Goal: Task Accomplishment & Management: Complete application form

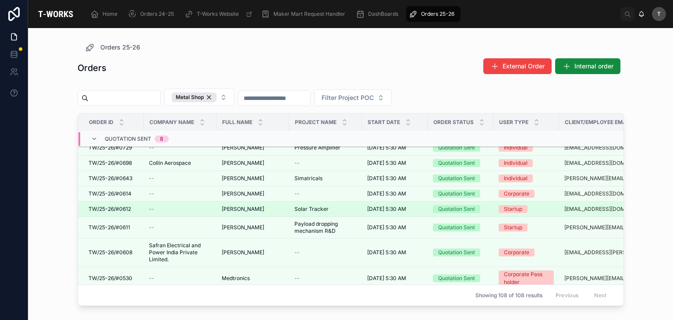
scroll to position [298, 0]
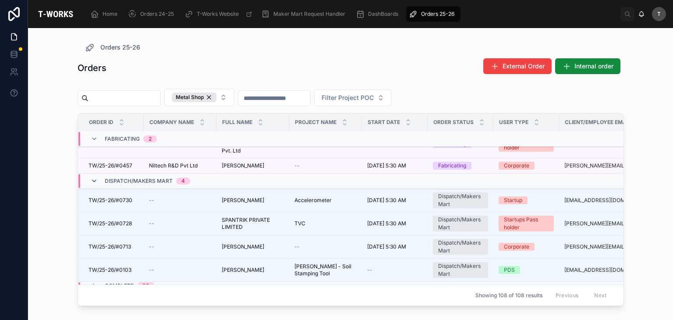
click at [96, 178] on icon at bounding box center [94, 180] width 7 height 7
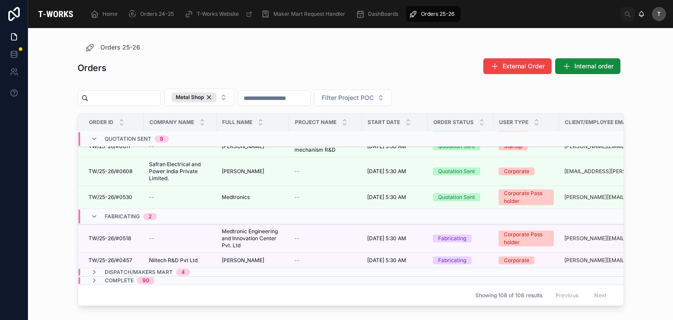
click at [113, 213] on span "Fabricating" at bounding box center [122, 216] width 35 height 7
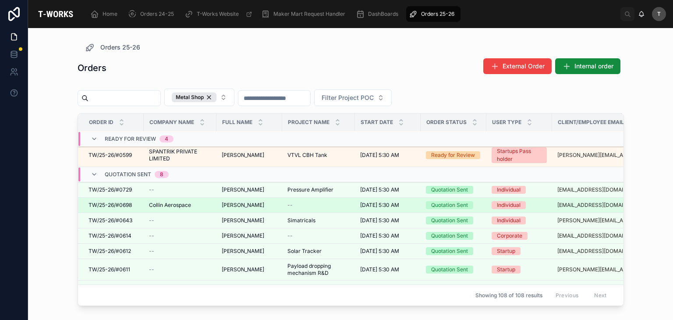
scroll to position [88, 0]
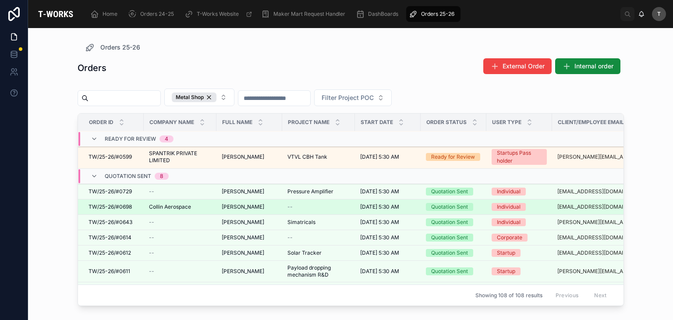
click at [121, 208] on span "TW/25-26/#0698" at bounding box center [109, 206] width 43 height 7
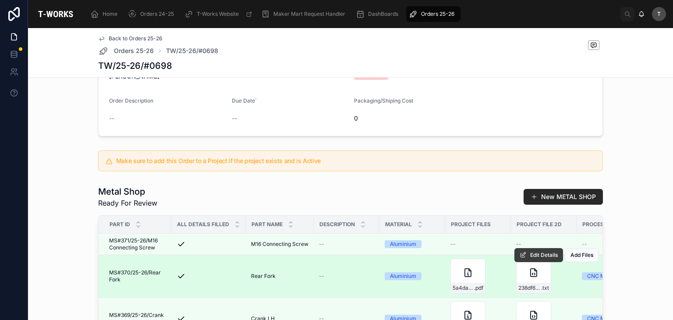
scroll to position [131, 0]
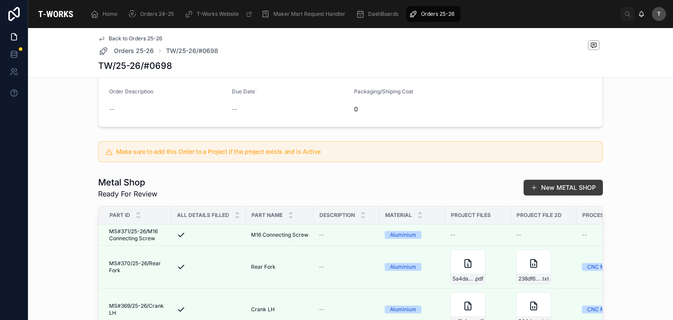
click at [540, 190] on button "New METAL SHOP" at bounding box center [562, 188] width 79 height 16
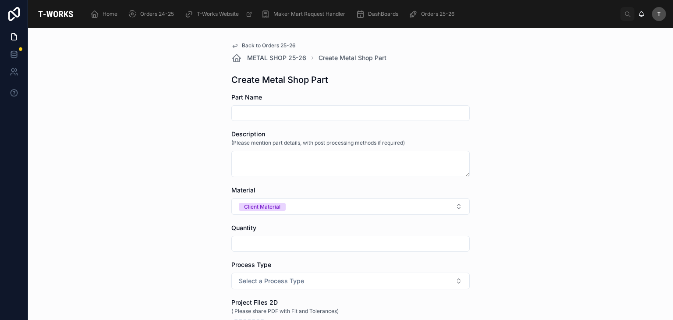
click at [310, 116] on input "text" at bounding box center [350, 113] width 237 height 12
paste input "**********"
type input "**********"
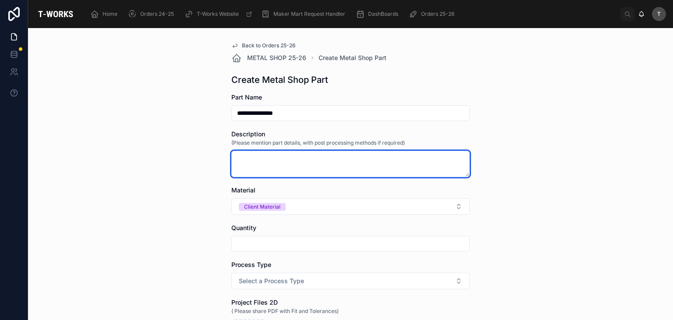
click at [266, 166] on textarea at bounding box center [350, 164] width 238 height 26
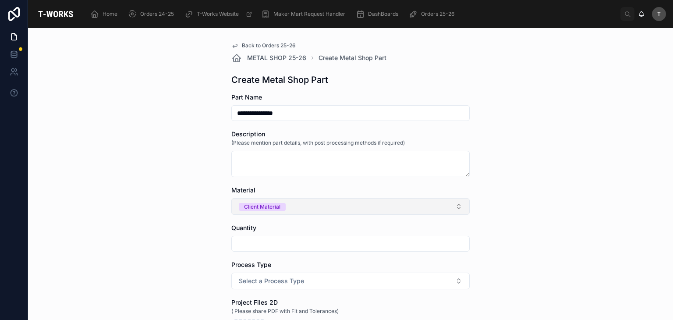
click at [280, 208] on span "Client Material" at bounding box center [262, 207] width 47 height 8
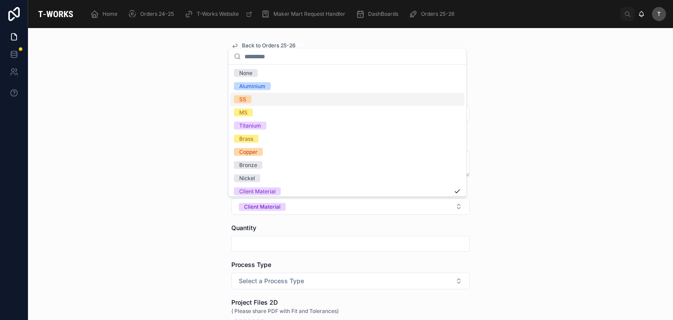
click at [245, 96] on div "SS" at bounding box center [242, 99] width 7 height 8
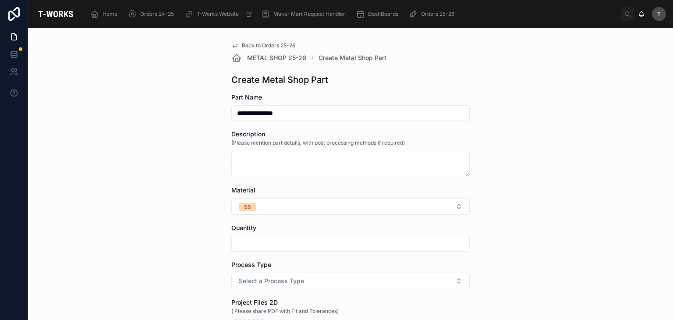
click at [249, 249] on input "text" at bounding box center [350, 243] width 237 height 12
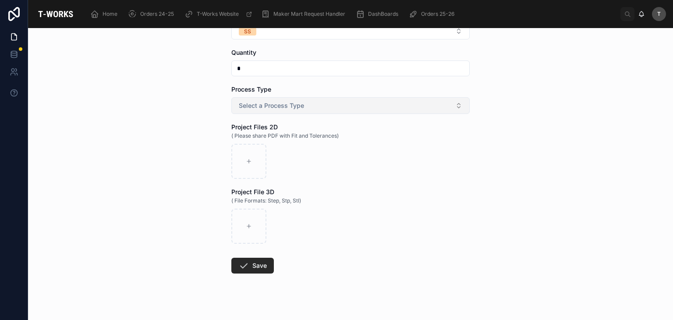
type input "*"
click at [262, 101] on span "Select a Process Type" at bounding box center [271, 105] width 65 height 9
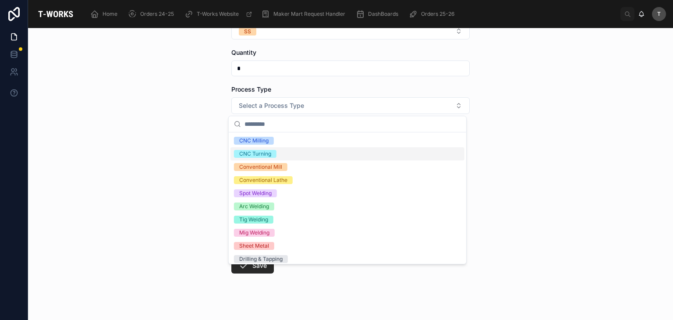
click at [259, 153] on div "CNC Turning" at bounding box center [255, 154] width 32 height 8
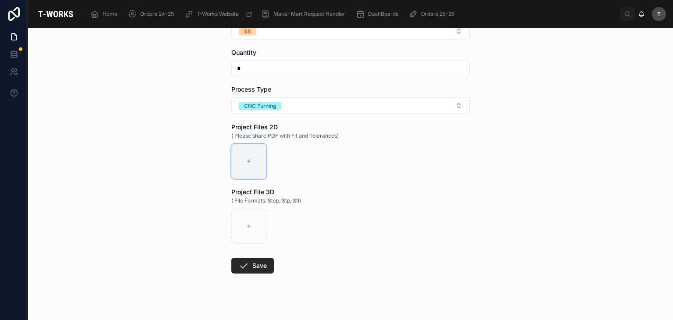
click at [254, 169] on div at bounding box center [248, 161] width 35 height 35
type input "**********"
click at [254, 228] on div at bounding box center [248, 225] width 35 height 35
type input "**********"
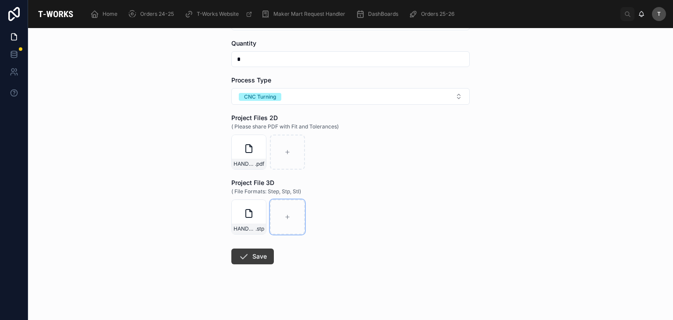
scroll to position [185, 0]
click at [258, 257] on button "Save" at bounding box center [252, 256] width 42 height 16
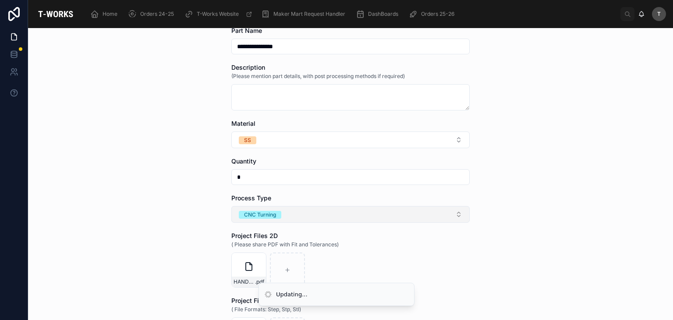
scroll to position [53, 0]
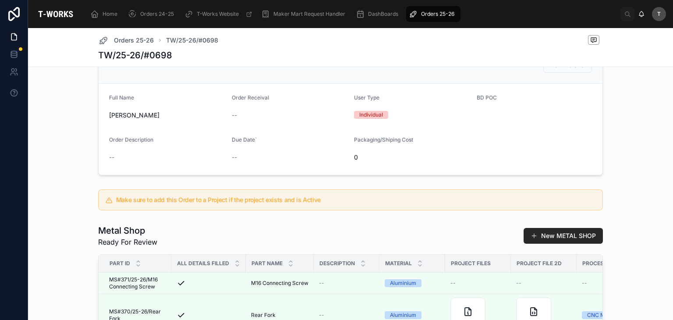
scroll to position [97, 0]
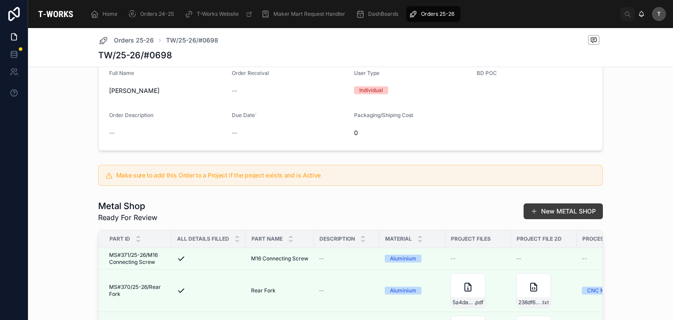
click at [552, 219] on button "New METAL SHOP" at bounding box center [562, 211] width 79 height 16
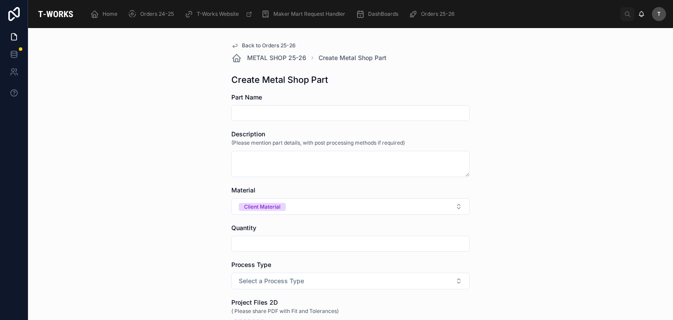
click at [283, 106] on div at bounding box center [350, 113] width 238 height 16
click at [290, 117] on input "text" at bounding box center [350, 113] width 237 height 12
paste input "**********"
drag, startPoint x: 258, startPoint y: 112, endPoint x: 219, endPoint y: 111, distance: 39.0
click at [219, 111] on div "**********" at bounding box center [350, 174] width 645 height 292
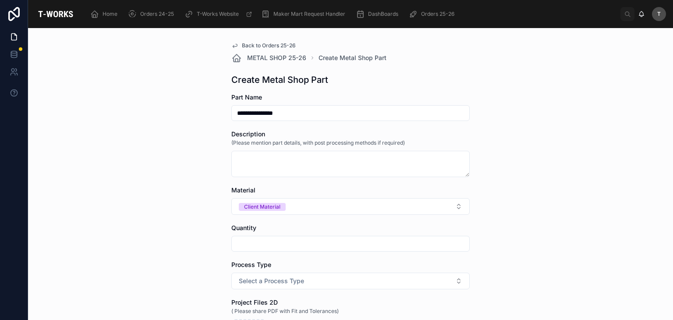
click at [301, 115] on input "**********" at bounding box center [350, 113] width 237 height 12
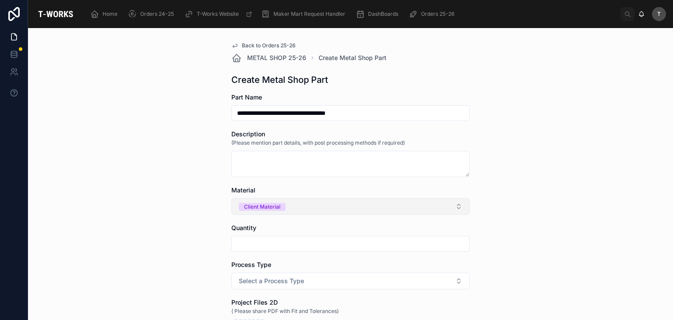
type input "**********"
click at [273, 211] on button "Client Material" at bounding box center [350, 206] width 238 height 17
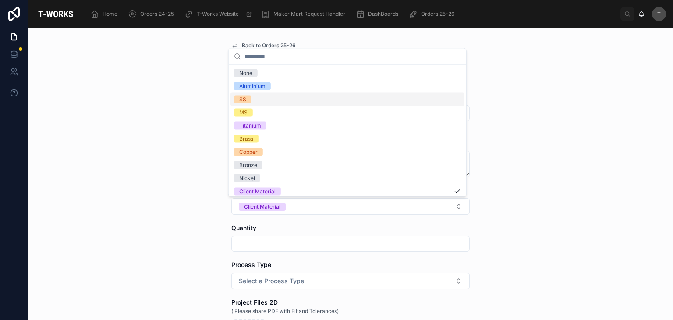
click at [241, 99] on div "SS" at bounding box center [242, 99] width 7 height 8
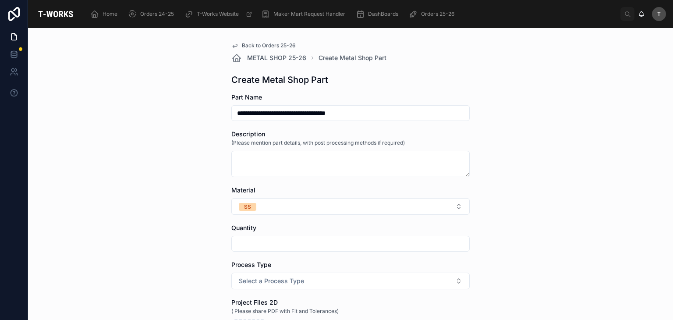
click at [270, 245] on input "text" at bounding box center [350, 243] width 237 height 12
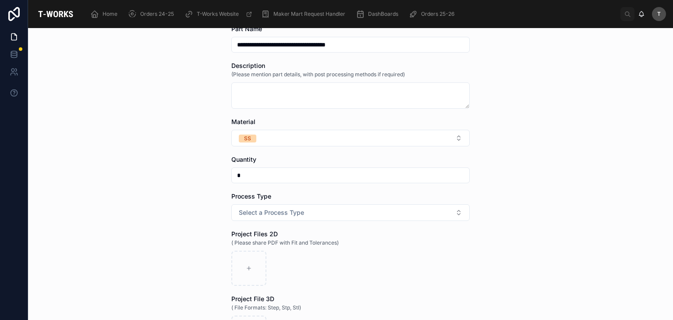
scroll to position [88, 0]
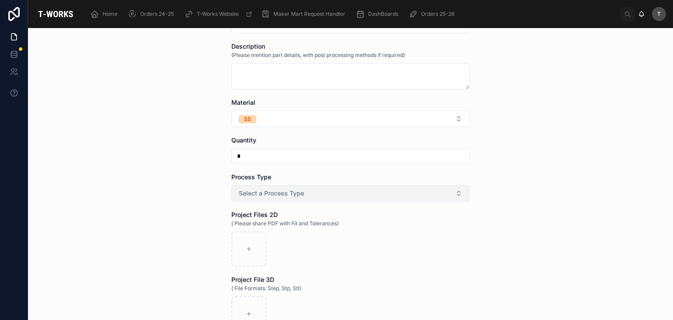
type input "*"
click at [249, 191] on span "Select a Process Type" at bounding box center [271, 193] width 65 height 9
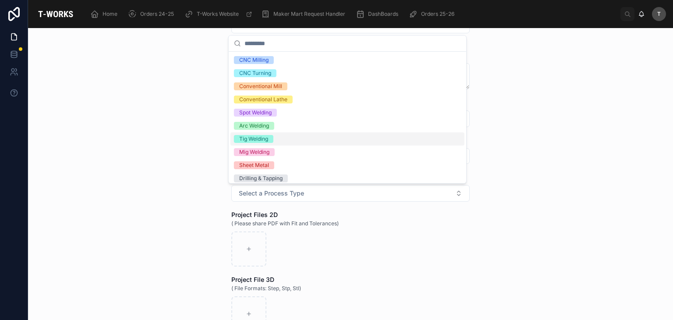
click at [256, 138] on div "Tig Welding" at bounding box center [253, 139] width 29 height 8
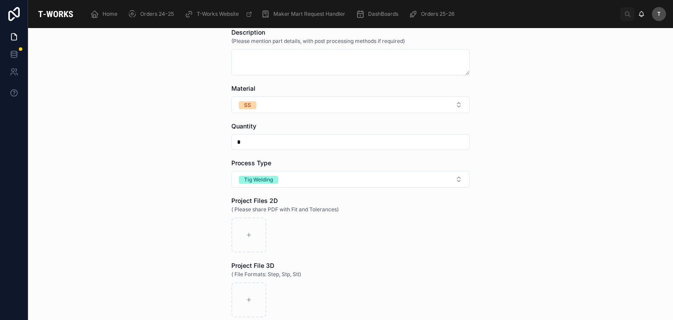
scroll to position [131, 0]
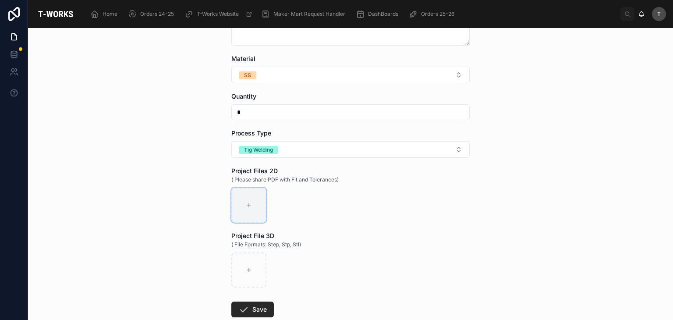
click at [253, 211] on div at bounding box center [248, 204] width 35 height 35
type input "**********"
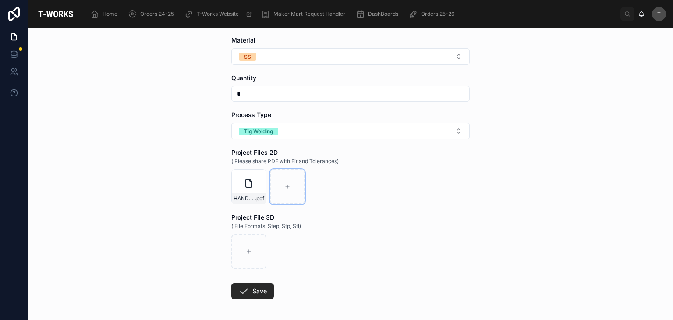
scroll to position [175, 0]
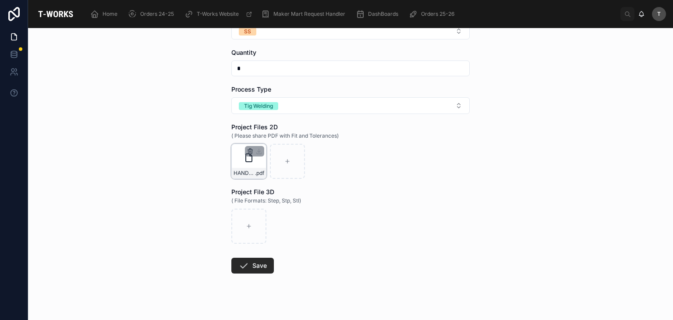
click at [247, 149] on icon "button" at bounding box center [250, 151] width 7 height 7
click at [266, 132] on icon "button" at bounding box center [265, 135] width 7 height 7
click at [247, 162] on icon at bounding box center [249, 161] width 6 height 6
type input "**********"
click at [262, 266] on button "Save" at bounding box center [252, 266] width 42 height 16
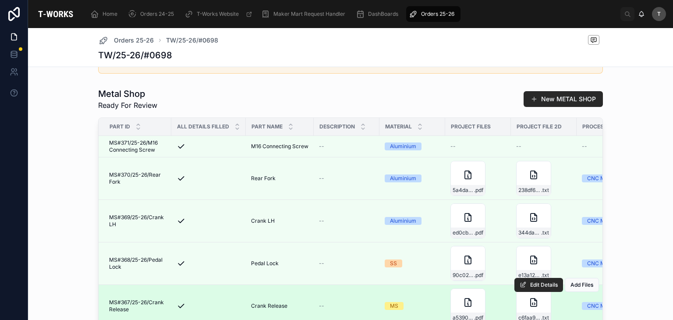
scroll to position [175, 0]
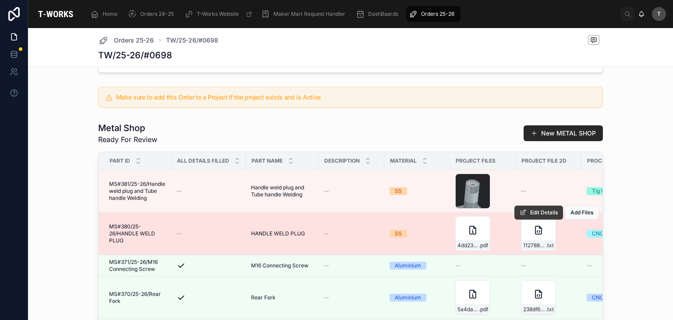
click at [530, 216] on span "Edit Details" at bounding box center [544, 212] width 28 height 7
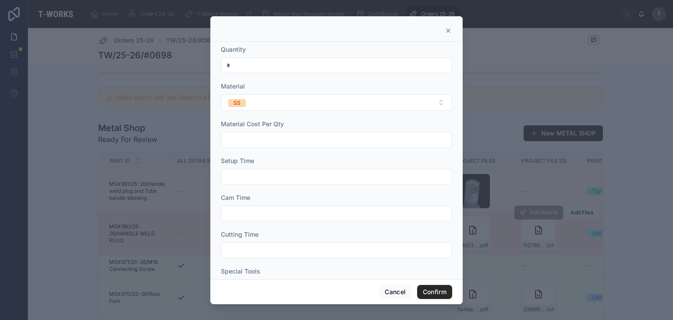
click at [509, 130] on div at bounding box center [336, 160] width 673 height 320
click at [399, 296] on button "Cancel" at bounding box center [395, 292] width 32 height 14
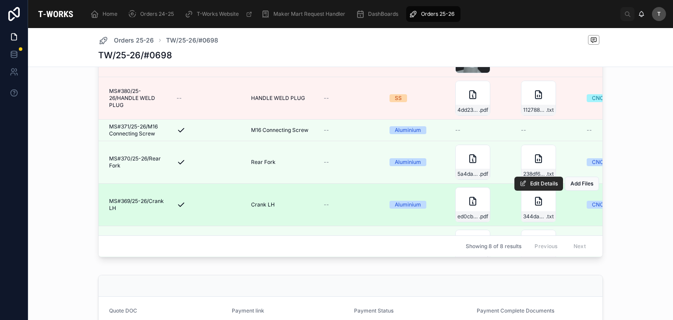
scroll to position [307, 0]
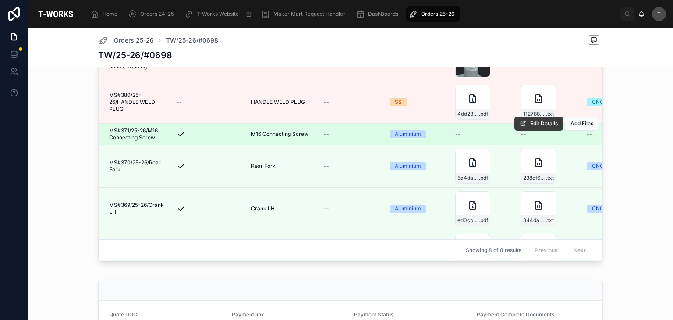
click at [519, 131] on button "Edit Details" at bounding box center [538, 124] width 49 height 14
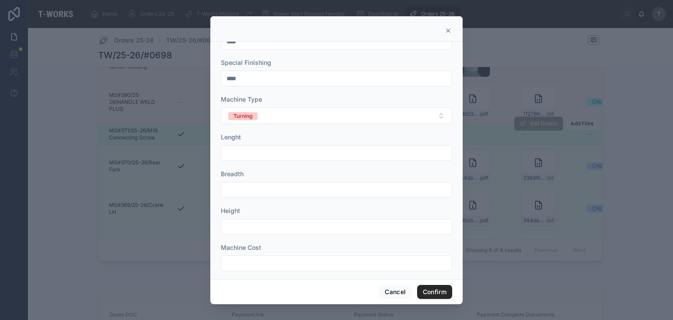
scroll to position [326, 0]
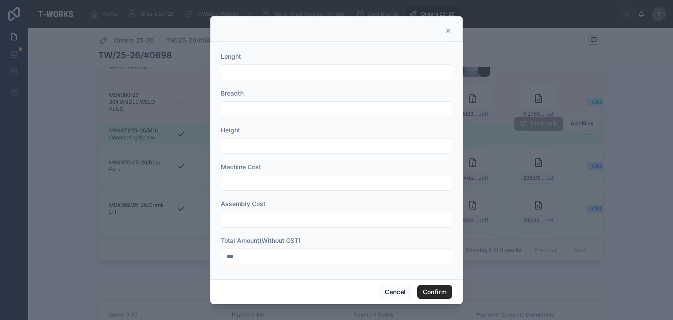
click at [264, 254] on input "***" at bounding box center [336, 256] width 230 height 12
type input "***"
click at [428, 288] on button "Confirm" at bounding box center [434, 292] width 35 height 14
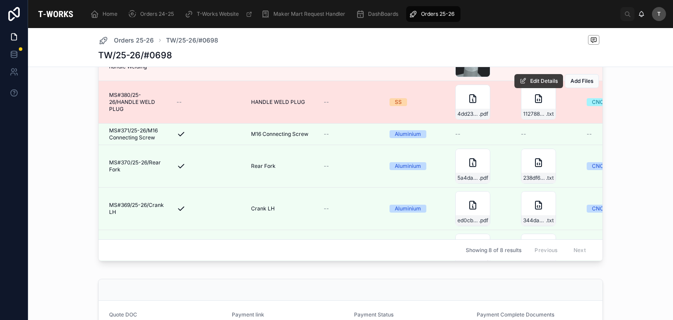
click at [536, 85] on span "Edit Details" at bounding box center [544, 81] width 28 height 7
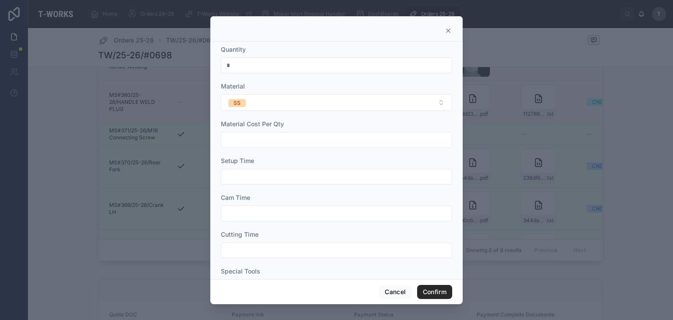
click at [241, 176] on input "text" at bounding box center [336, 176] width 230 height 12
type input "***"
click at [259, 207] on input "text" at bounding box center [336, 213] width 230 height 12
type input "****"
click at [279, 244] on input "text" at bounding box center [336, 250] width 230 height 12
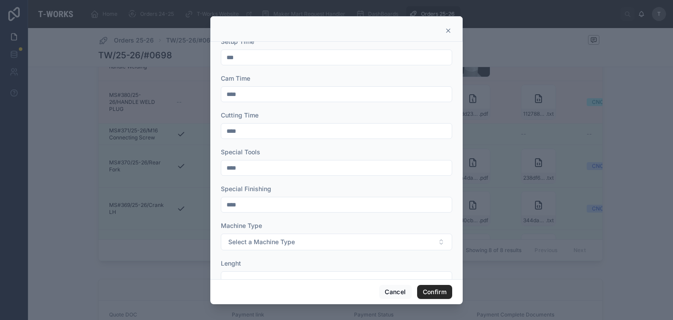
scroll to position [131, 0]
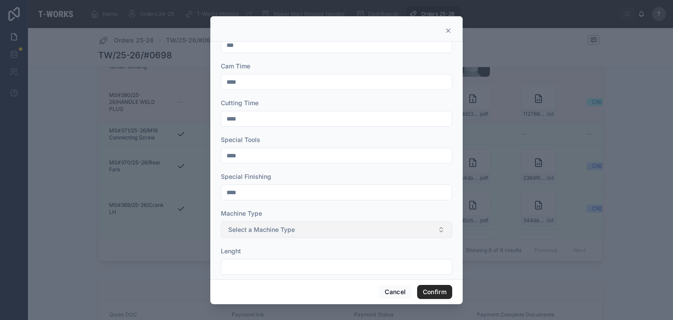
type input "****"
click at [287, 229] on span "Select a Machine Type" at bounding box center [261, 229] width 67 height 9
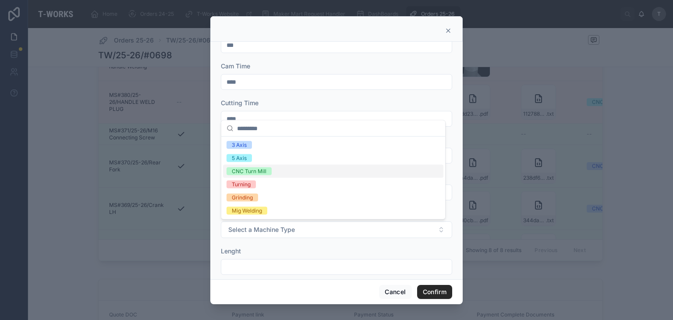
click at [247, 170] on div "CNC Turn Mill" at bounding box center [249, 171] width 35 height 8
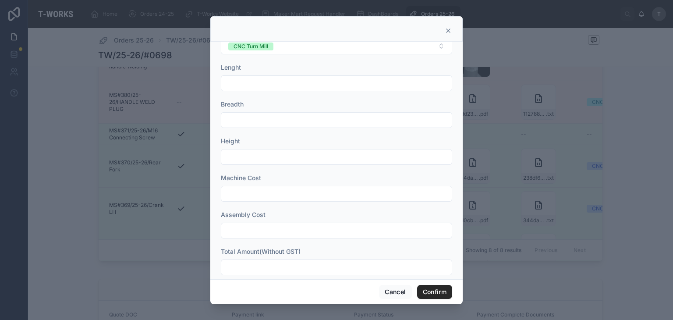
scroll to position [326, 0]
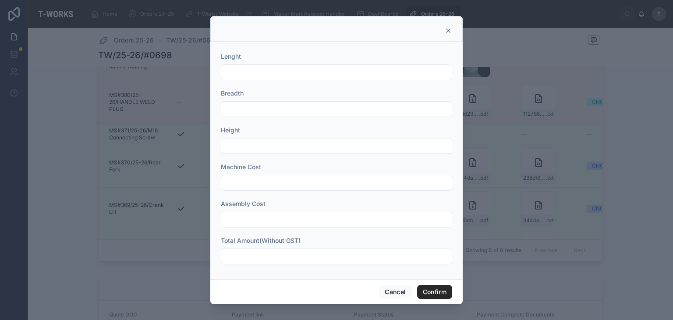
click at [272, 254] on input "text" at bounding box center [336, 256] width 230 height 12
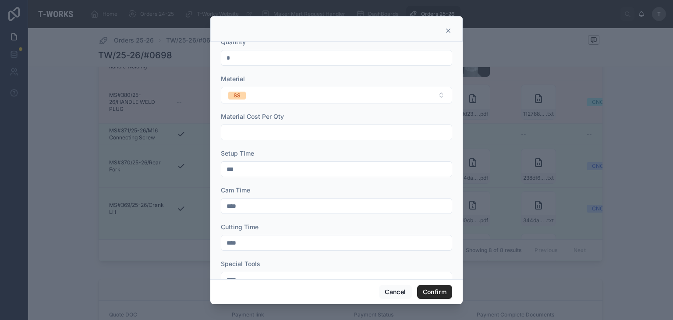
scroll to position [0, 0]
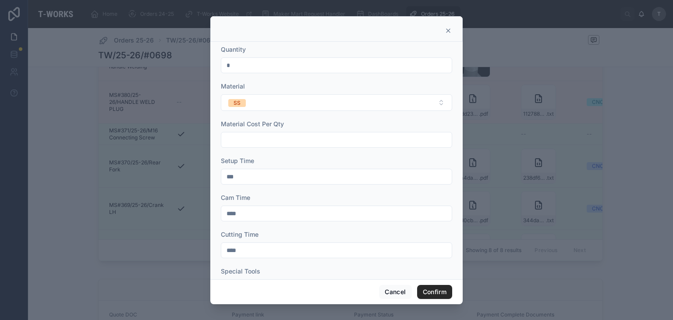
type input "*****"
click at [273, 135] on input "text" at bounding box center [336, 140] width 230 height 12
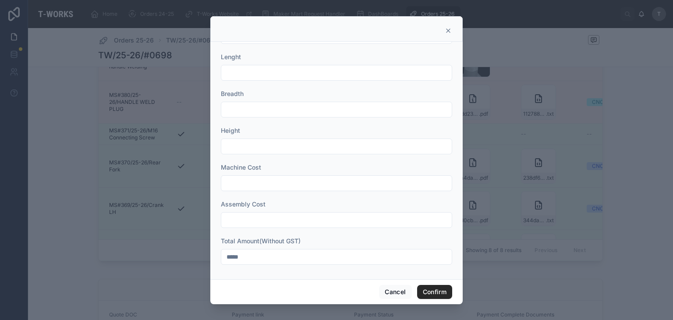
scroll to position [326, 0]
type input "*****"
click at [445, 288] on button "Confirm" at bounding box center [434, 292] width 35 height 14
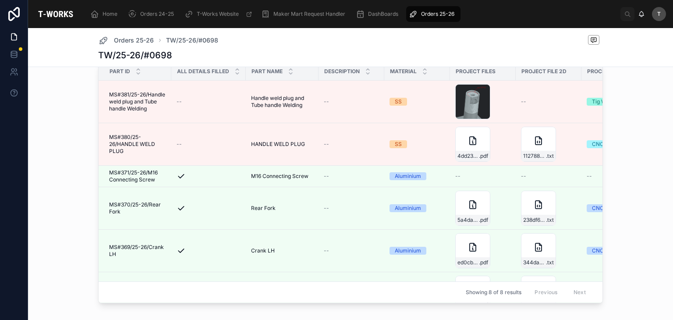
scroll to position [263, 0]
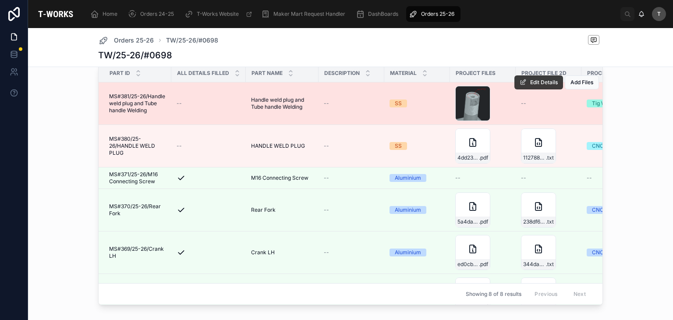
click at [530, 86] on span "Edit Details" at bounding box center [544, 82] width 28 height 7
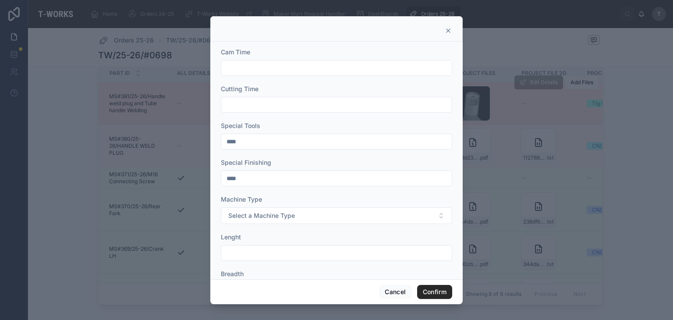
scroll to position [219, 0]
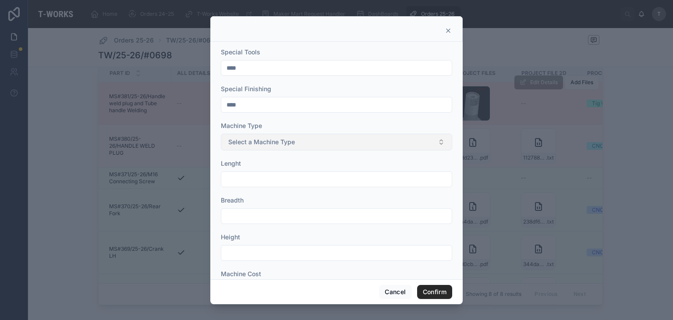
click at [272, 145] on span "Select a Machine Type" at bounding box center [261, 142] width 67 height 9
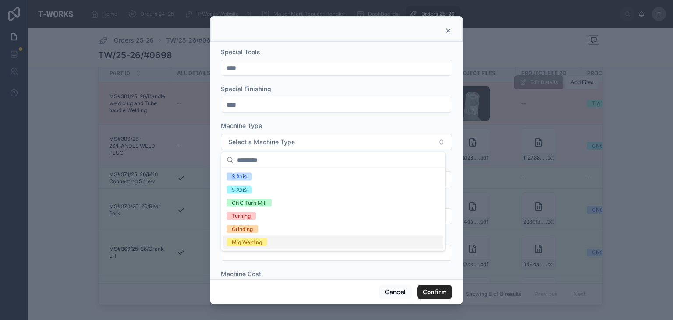
click at [260, 244] on div "Mig Welding" at bounding box center [247, 242] width 30 height 8
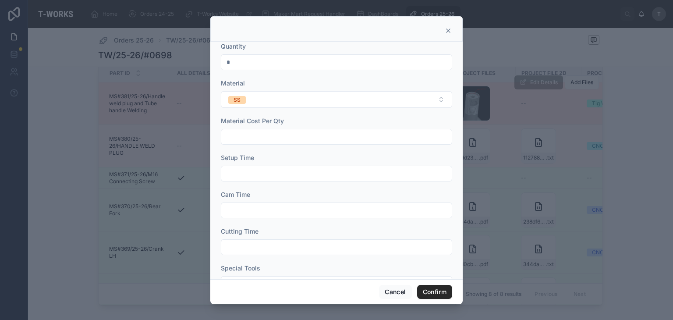
scroll to position [0, 0]
drag, startPoint x: 384, startPoint y: 296, endPoint x: 390, endPoint y: 291, distance: 7.9
click at [386, 294] on button "Cancel" at bounding box center [395, 292] width 32 height 14
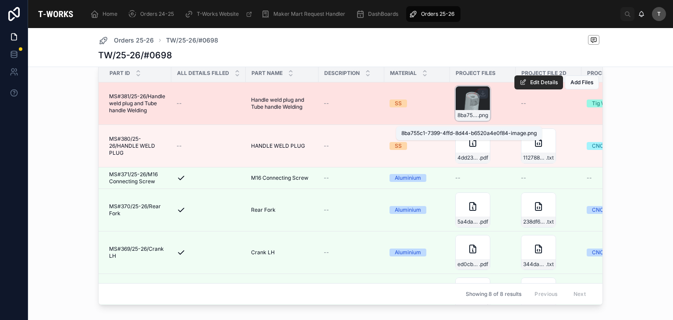
click at [468, 119] on span "8ba755c1-7399-4ffd-8d44-b6520a4e0f84-image" at bounding box center [467, 115] width 20 height 7
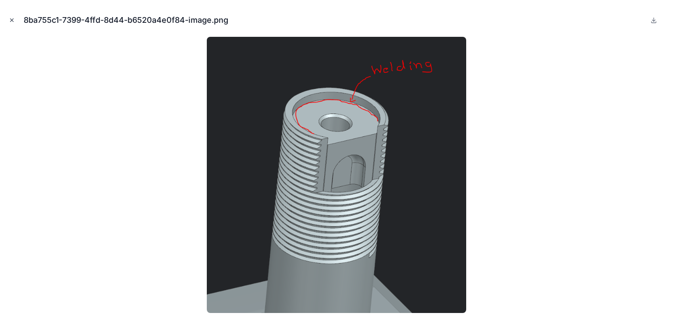
click at [13, 18] on icon "Close modal" at bounding box center [12, 20] width 6 height 6
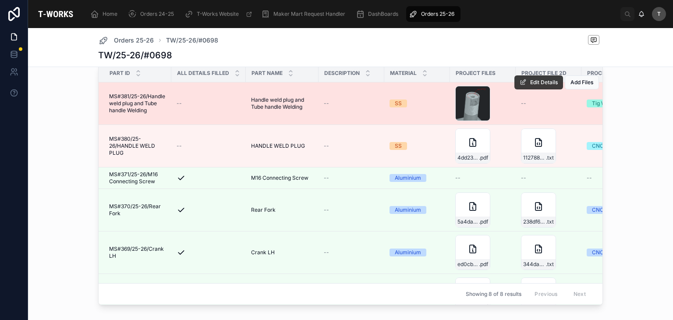
click at [530, 86] on span "Edit Details" at bounding box center [544, 82] width 28 height 7
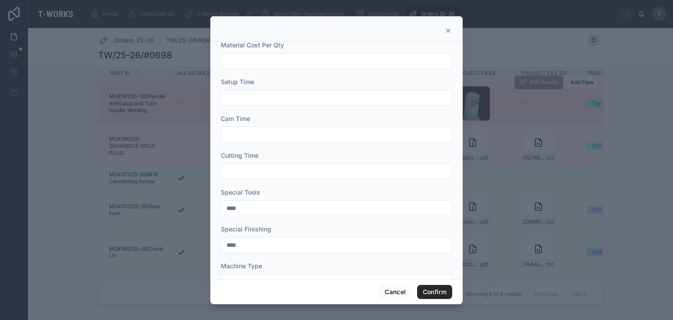
scroll to position [88, 0]
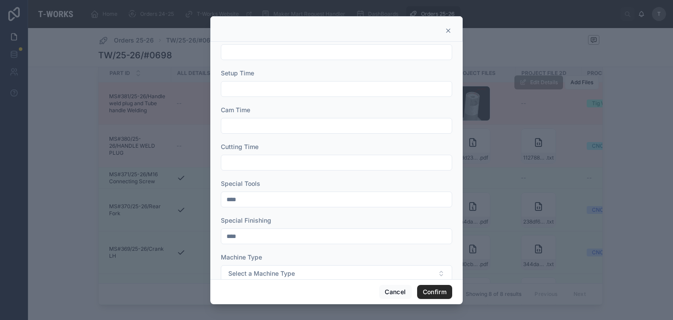
click at [293, 156] on input "text" at bounding box center [336, 162] width 230 height 12
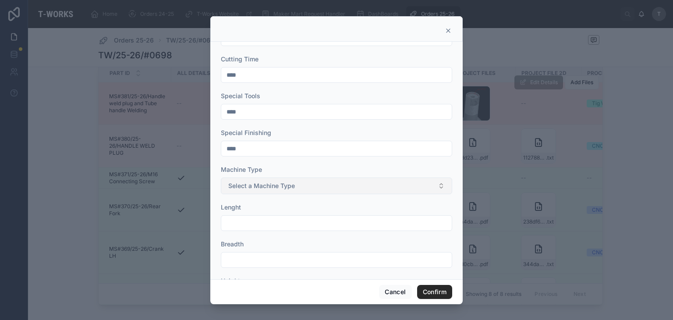
type input "****"
click at [291, 189] on span "Select a Machine Type" at bounding box center [261, 185] width 67 height 9
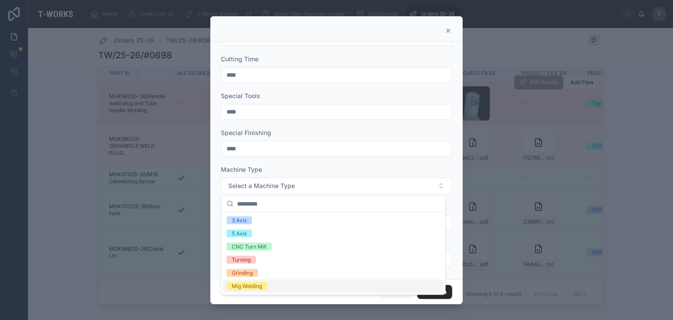
click at [251, 285] on div "Mig Welding" at bounding box center [247, 286] width 30 height 8
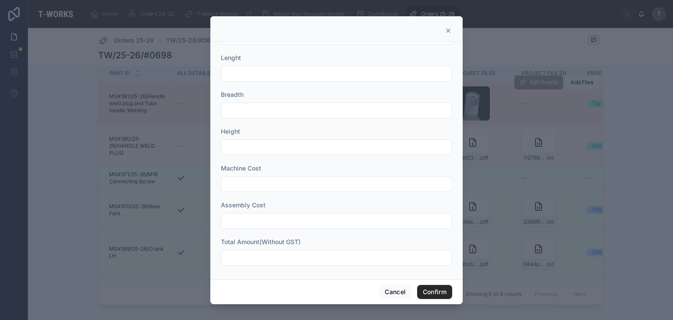
scroll to position [326, 0]
click at [275, 258] on input "text" at bounding box center [336, 256] width 230 height 12
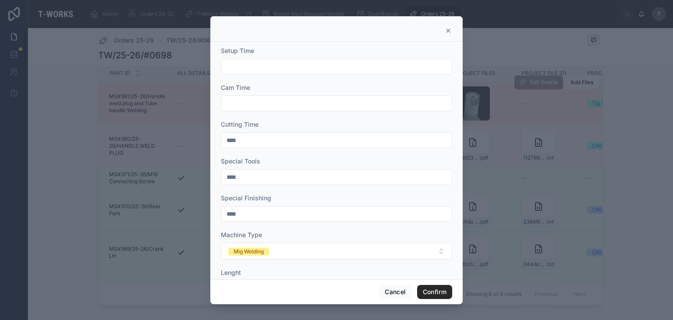
scroll to position [219, 0]
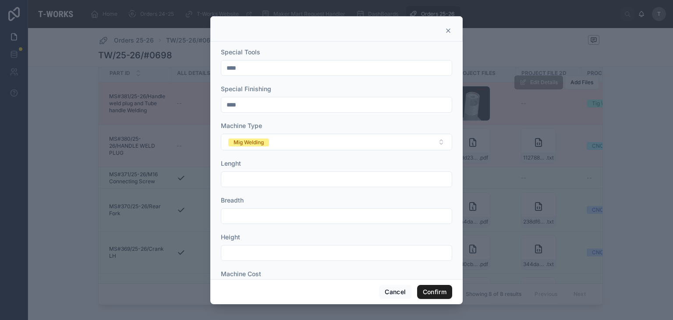
type input "***"
click at [446, 297] on button "Confirm" at bounding box center [434, 292] width 35 height 14
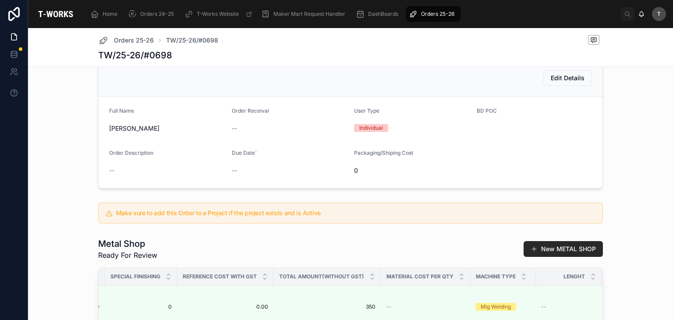
scroll to position [44, 0]
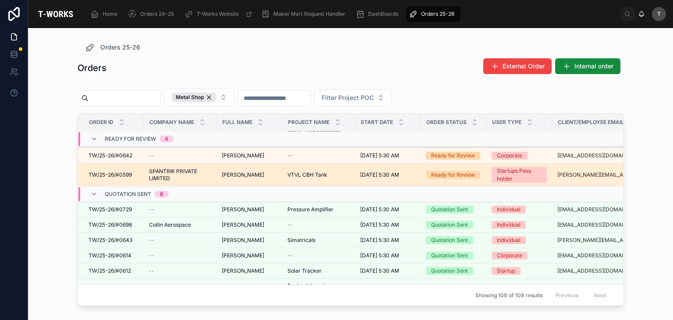
scroll to position [88, 0]
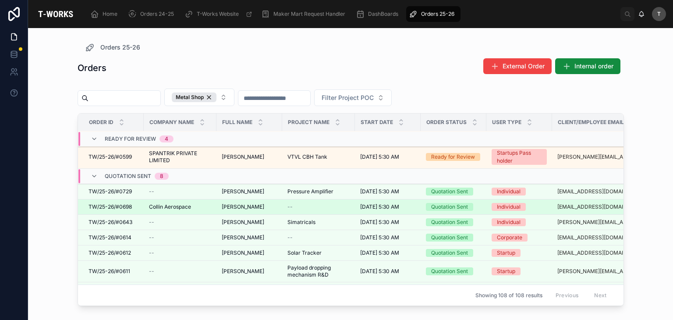
click at [167, 209] on td "Collin Aerospace Collin Aerospace" at bounding box center [180, 206] width 73 height 15
click at [182, 205] on span "Collin Aerospace" at bounding box center [170, 206] width 42 height 7
